Goal: Task Accomplishment & Management: Manage account settings

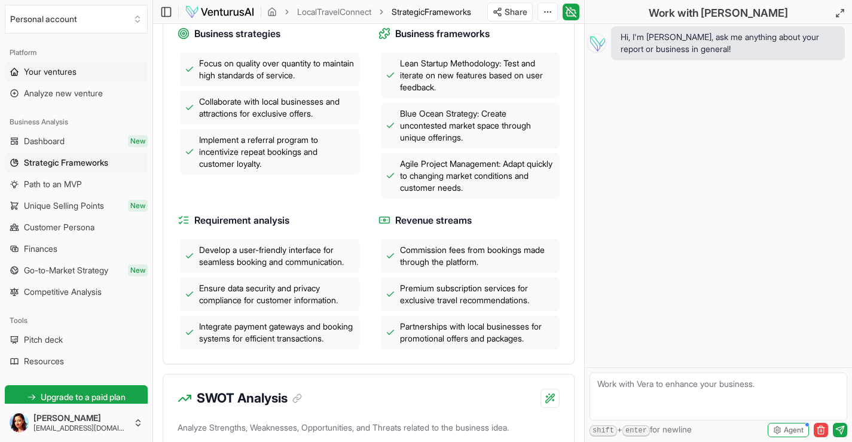
scroll to position [336, 0]
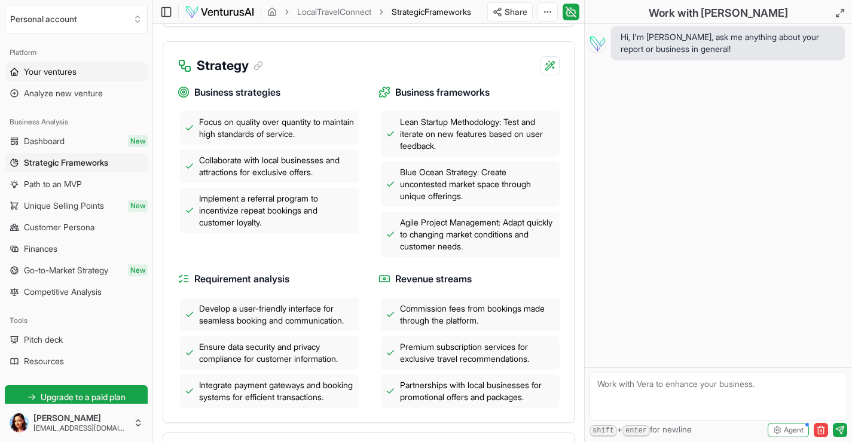
click at [50, 72] on span "Your ventures" at bounding box center [50, 72] width 53 height 12
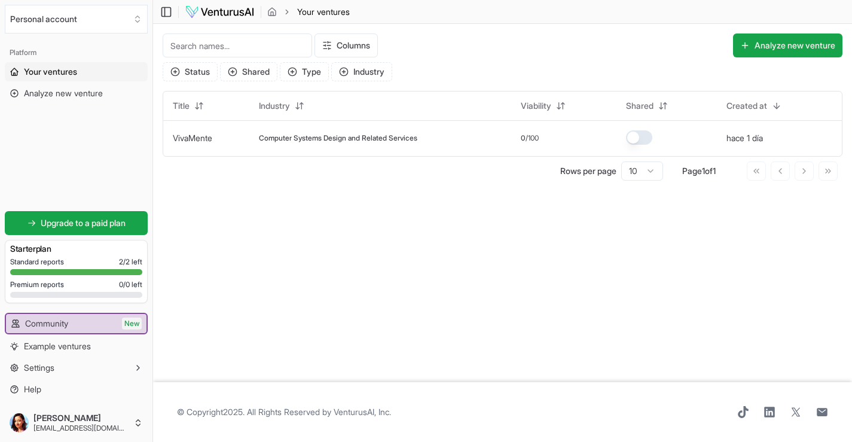
scroll to position [1, 0]
click at [50, 367] on span "Settings" at bounding box center [39, 368] width 30 height 12
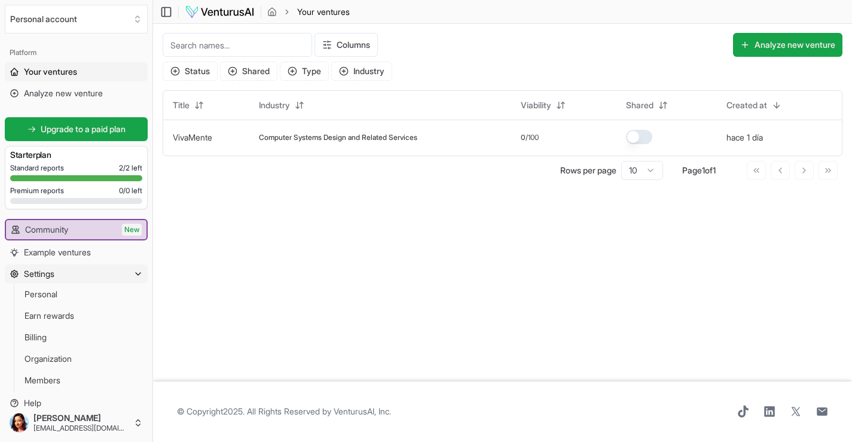
click at [137, 274] on icon "button" at bounding box center [138, 274] width 10 height 10
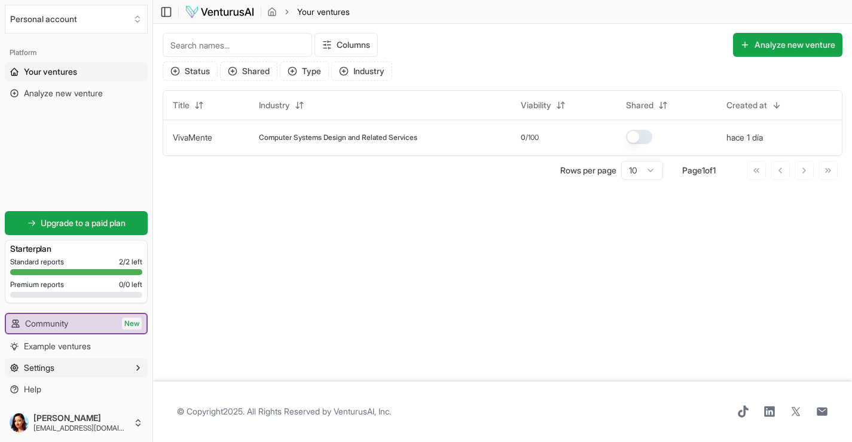
click at [139, 369] on icon "button" at bounding box center [138, 368] width 10 height 10
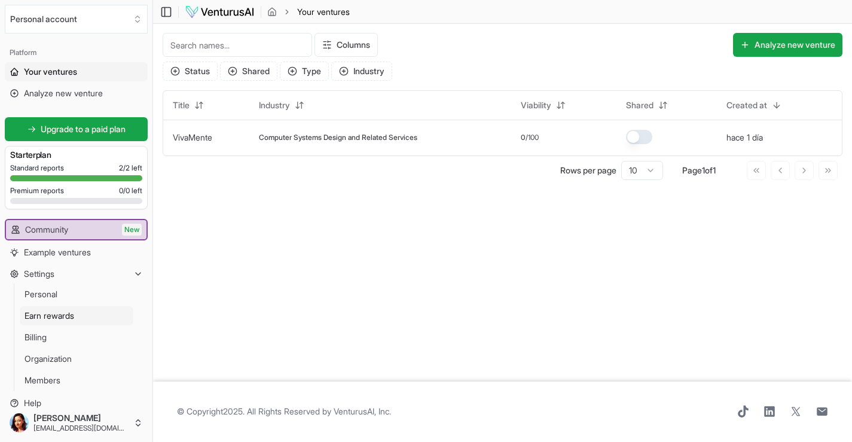
click at [66, 316] on span "Earn rewards" at bounding box center [50, 316] width 50 height 12
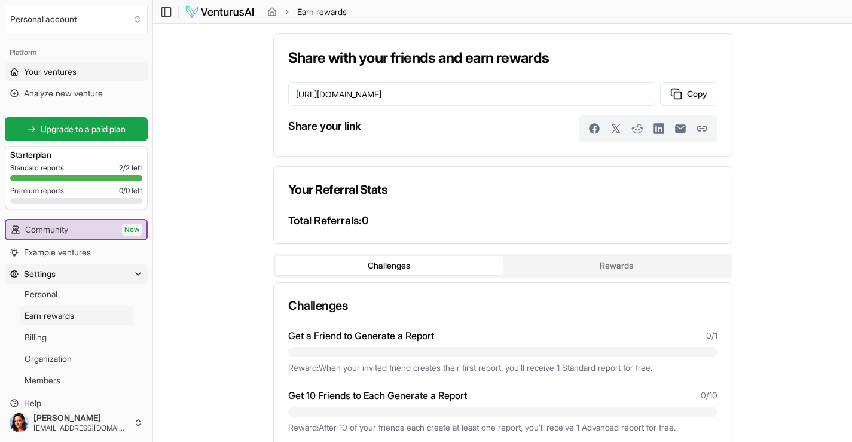
click at [42, 71] on span "Your ventures" at bounding box center [50, 72] width 53 height 12
